Goal: Entertainment & Leisure: Consume media (video, audio)

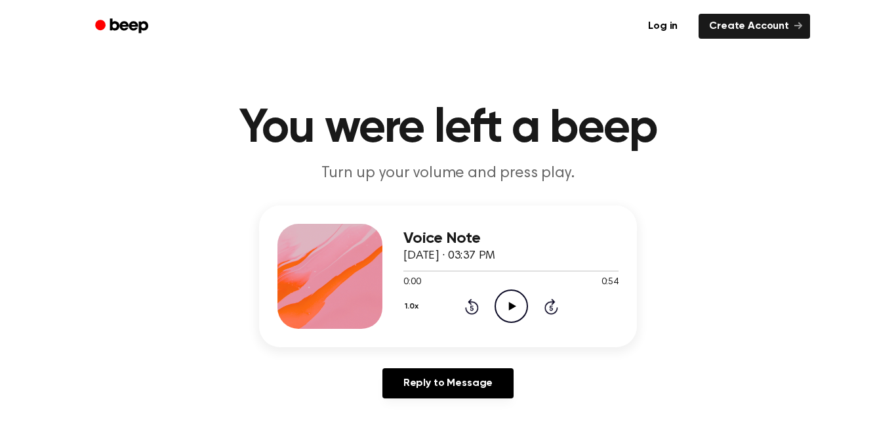
click at [507, 314] on icon "Play Audio" at bounding box center [511, 305] width 33 height 33
click at [507, 314] on icon "Pause Audio" at bounding box center [511, 305] width 33 height 33
click at [503, 302] on icon "Play Audio" at bounding box center [511, 305] width 33 height 33
click at [501, 301] on icon "Play Audio" at bounding box center [511, 305] width 33 height 33
click at [505, 308] on icon "Play Audio" at bounding box center [511, 305] width 33 height 33
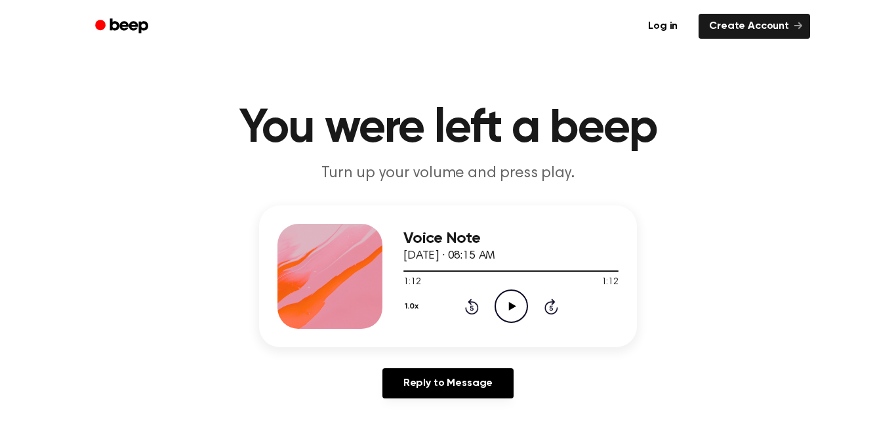
click at [505, 308] on icon "Play Audio" at bounding box center [511, 305] width 33 height 33
click at [522, 301] on icon "Play Audio" at bounding box center [511, 305] width 33 height 33
click at [514, 319] on icon "Play Audio" at bounding box center [511, 305] width 33 height 33
click at [512, 310] on icon "Play Audio" at bounding box center [511, 305] width 33 height 33
click at [512, 310] on icon "Pause Audio" at bounding box center [511, 305] width 33 height 33
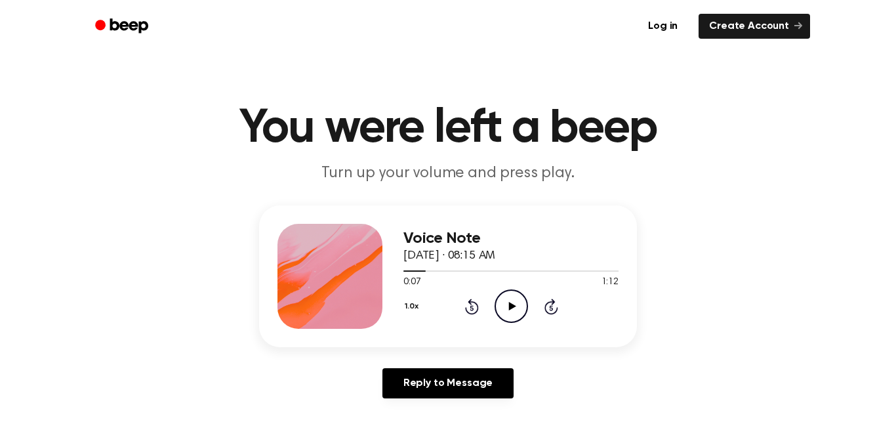
click at [512, 312] on icon "Play Audio" at bounding box center [511, 305] width 33 height 33
click at [509, 316] on icon "Pause Audio" at bounding box center [511, 305] width 33 height 33
click at [508, 307] on icon "Play Audio" at bounding box center [511, 305] width 33 height 33
click at [508, 307] on icon "Pause Audio" at bounding box center [511, 305] width 33 height 33
click at [507, 307] on icon "Play Audio" at bounding box center [511, 305] width 33 height 33
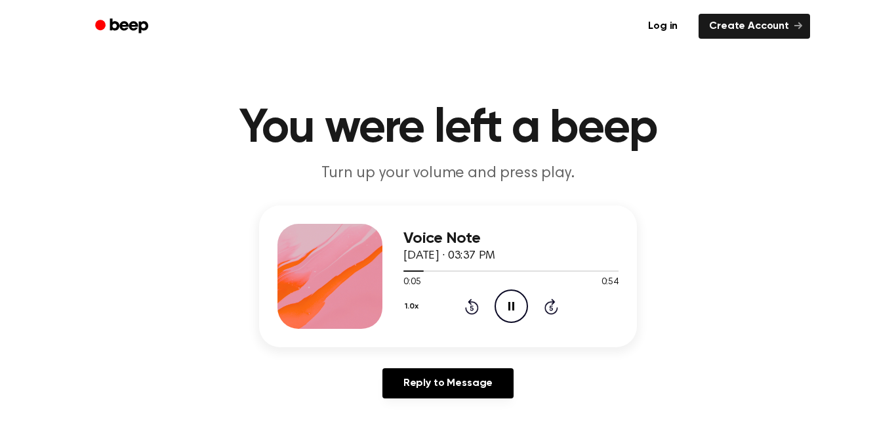
click at [507, 307] on icon "Pause Audio" at bounding box center [511, 305] width 33 height 33
click at [465, 307] on icon at bounding box center [472, 307] width 14 height 16
click at [508, 313] on div "1.0x Rewind 5 seconds Play Audio Skip 5 seconds" at bounding box center [511, 305] width 215 height 33
click at [507, 313] on icon "Play Audio" at bounding box center [511, 305] width 33 height 33
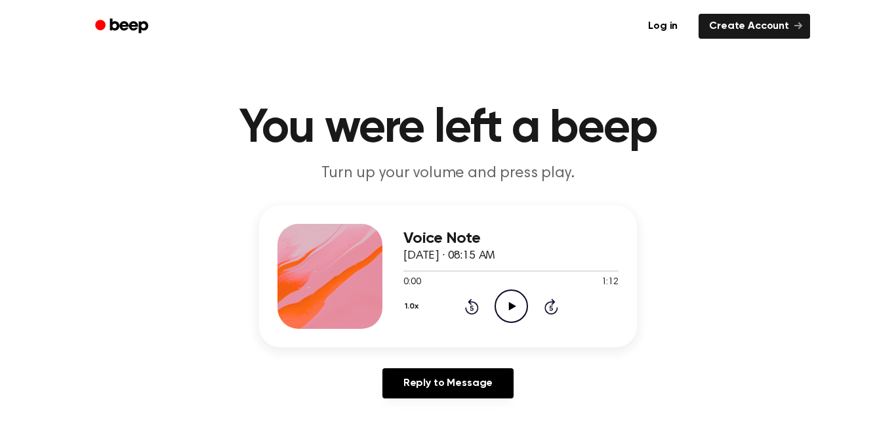
click at [505, 299] on icon "Play Audio" at bounding box center [511, 305] width 33 height 33
click at [505, 299] on icon "Pause Audio" at bounding box center [511, 305] width 33 height 33
click at [505, 299] on icon "Play Audio" at bounding box center [511, 305] width 33 height 33
click at [505, 299] on icon "Pause Audio" at bounding box center [511, 305] width 33 height 33
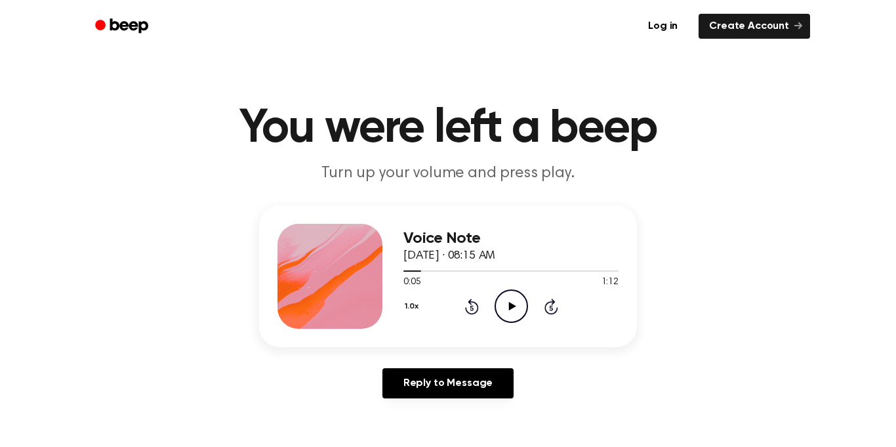
click at [505, 299] on icon "Play Audio" at bounding box center [511, 305] width 33 height 33
click at [505, 300] on icon "Pause Audio" at bounding box center [511, 305] width 33 height 33
click at [505, 300] on icon "Play Audio" at bounding box center [511, 305] width 33 height 33
click at [504, 300] on icon "Pause Audio" at bounding box center [511, 305] width 33 height 33
click at [504, 300] on icon "Play Audio" at bounding box center [511, 305] width 33 height 33
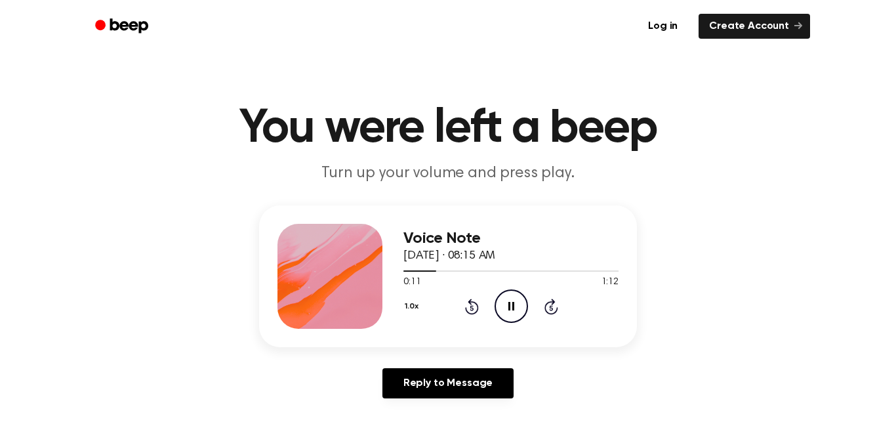
click at [504, 300] on icon "Pause Audio" at bounding box center [511, 305] width 33 height 33
click at [497, 306] on icon "Play Audio" at bounding box center [511, 305] width 33 height 33
click at [495, 306] on circle at bounding box center [511, 306] width 32 height 32
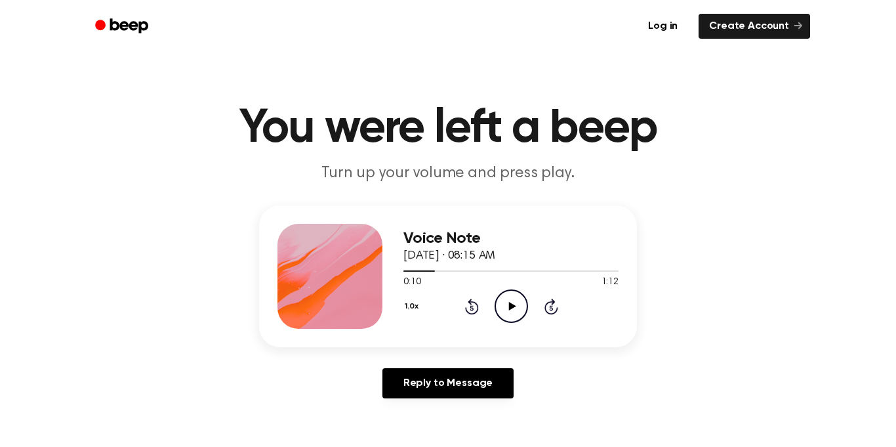
click at [495, 306] on circle at bounding box center [511, 306] width 32 height 32
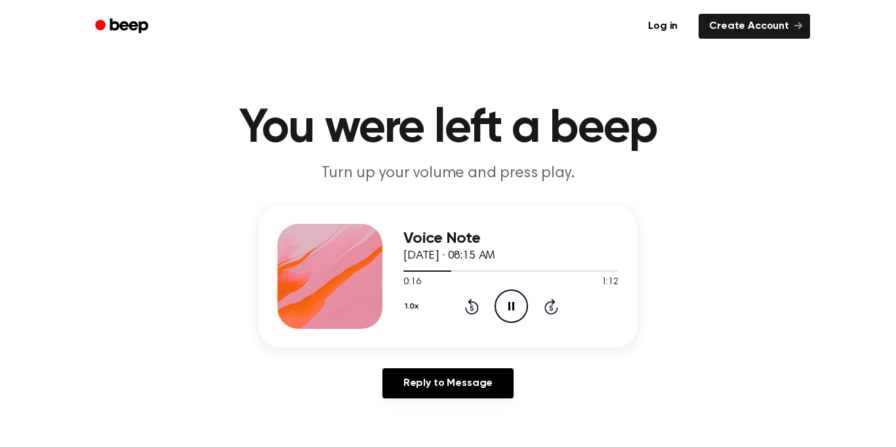
click at [495, 306] on circle at bounding box center [511, 306] width 32 height 32
click at [495, 307] on circle at bounding box center [511, 306] width 32 height 32
click at [518, 307] on icon "Pause Audio" at bounding box center [511, 305] width 33 height 33
click at [518, 307] on icon "Play Audio" at bounding box center [511, 305] width 33 height 33
click at [518, 307] on icon "Pause Audio" at bounding box center [511, 305] width 33 height 33
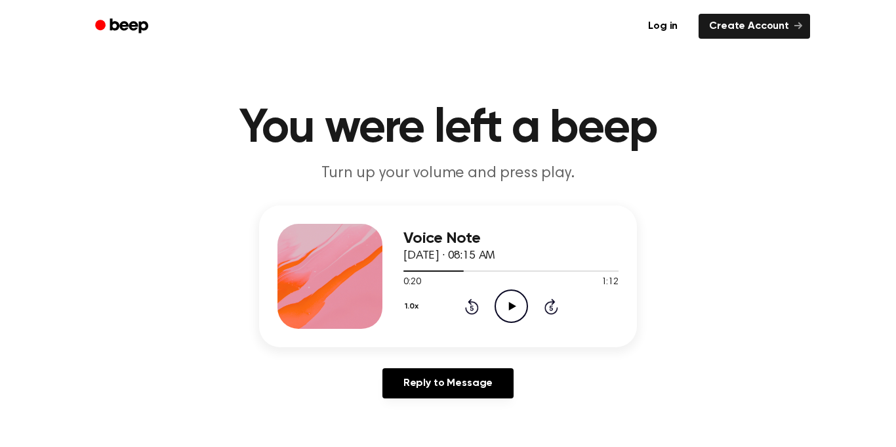
click at [498, 312] on icon "Play Audio" at bounding box center [511, 305] width 33 height 33
click at [498, 312] on icon "Pause Audio" at bounding box center [511, 305] width 33 height 33
click at [498, 312] on icon "Play Audio" at bounding box center [511, 305] width 33 height 33
click at [498, 312] on icon "Pause Audio" at bounding box center [511, 305] width 33 height 33
